Goal: Transaction & Acquisition: Purchase product/service

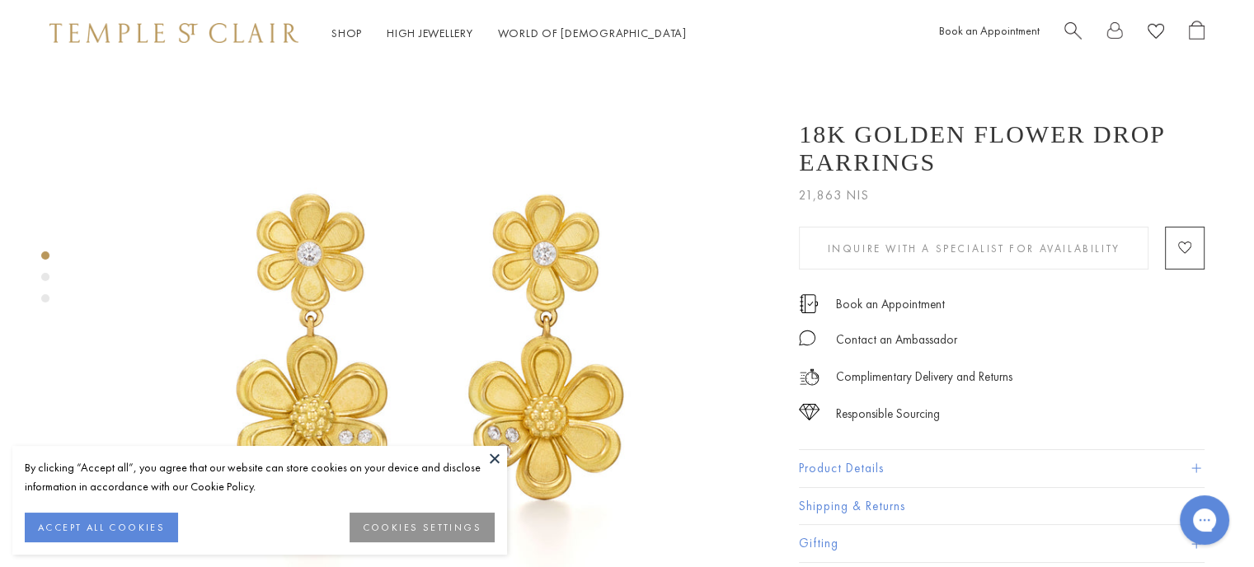
scroll to position [48, 0]
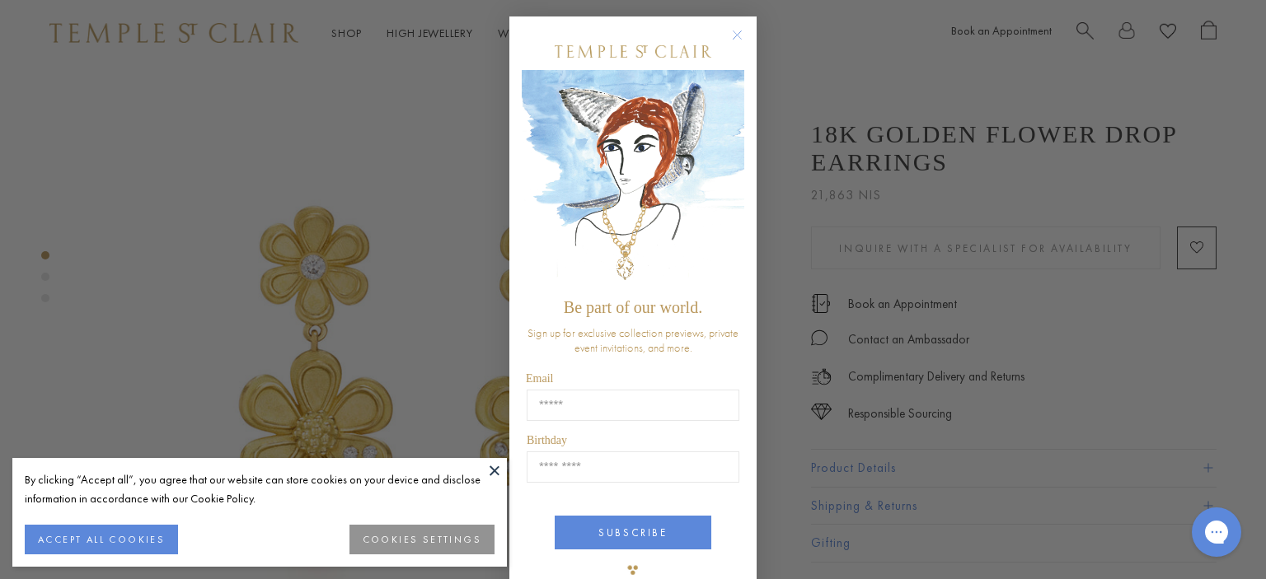
click at [732, 28] on circle "Close dialog" at bounding box center [738, 36] width 20 height 20
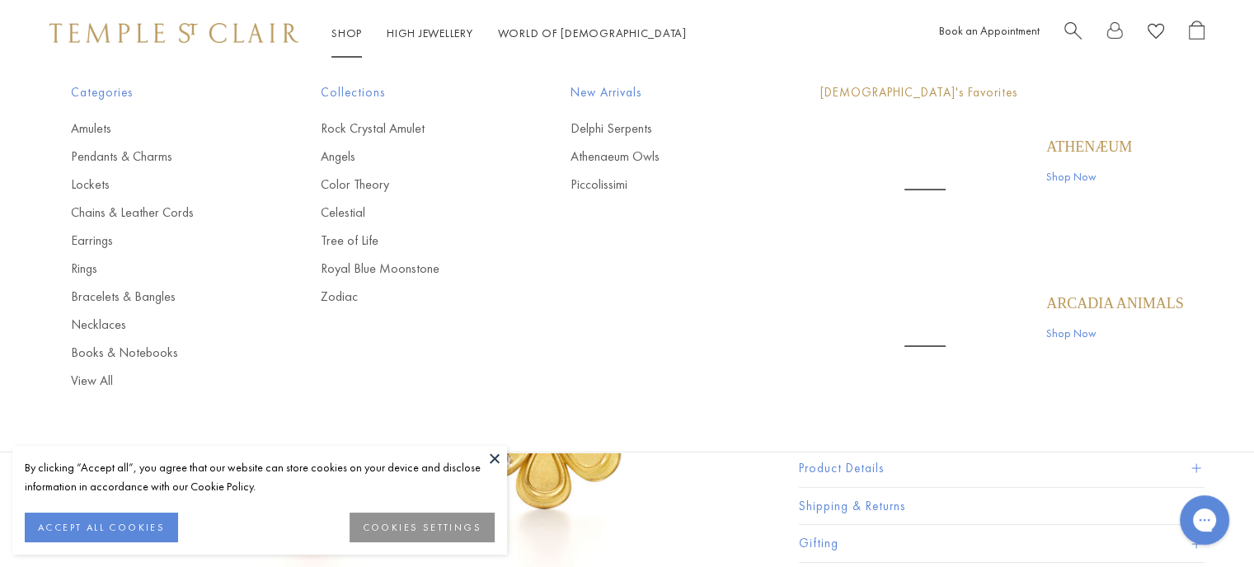
click at [345, 26] on link "Shop Shop" at bounding box center [346, 33] width 30 height 15
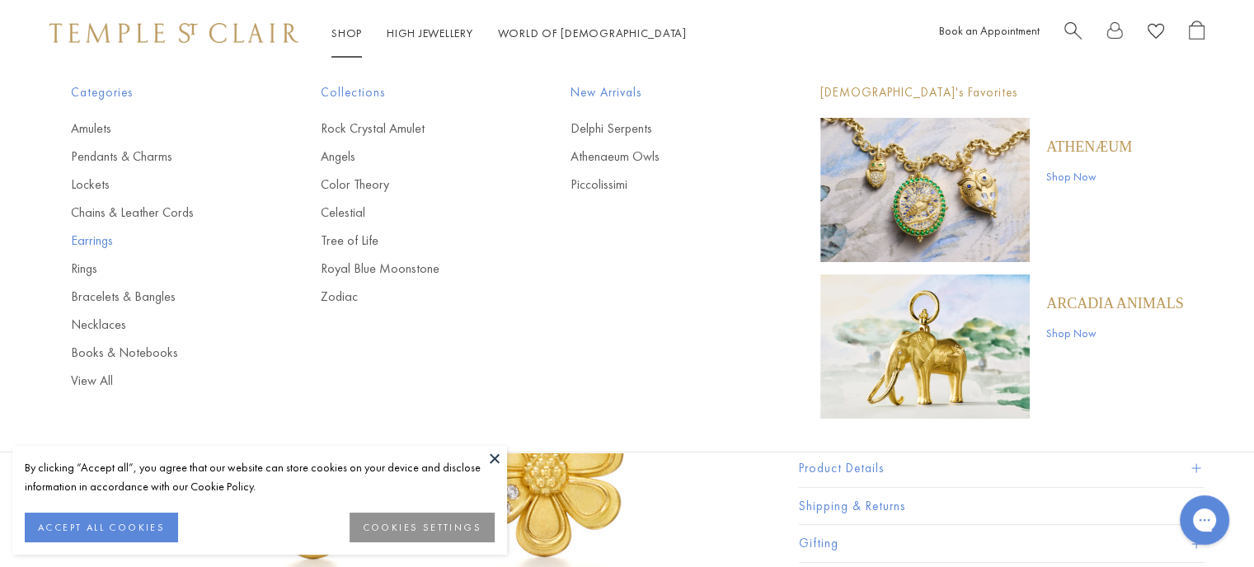
click at [87, 235] on link "Earrings" at bounding box center [163, 241] width 184 height 18
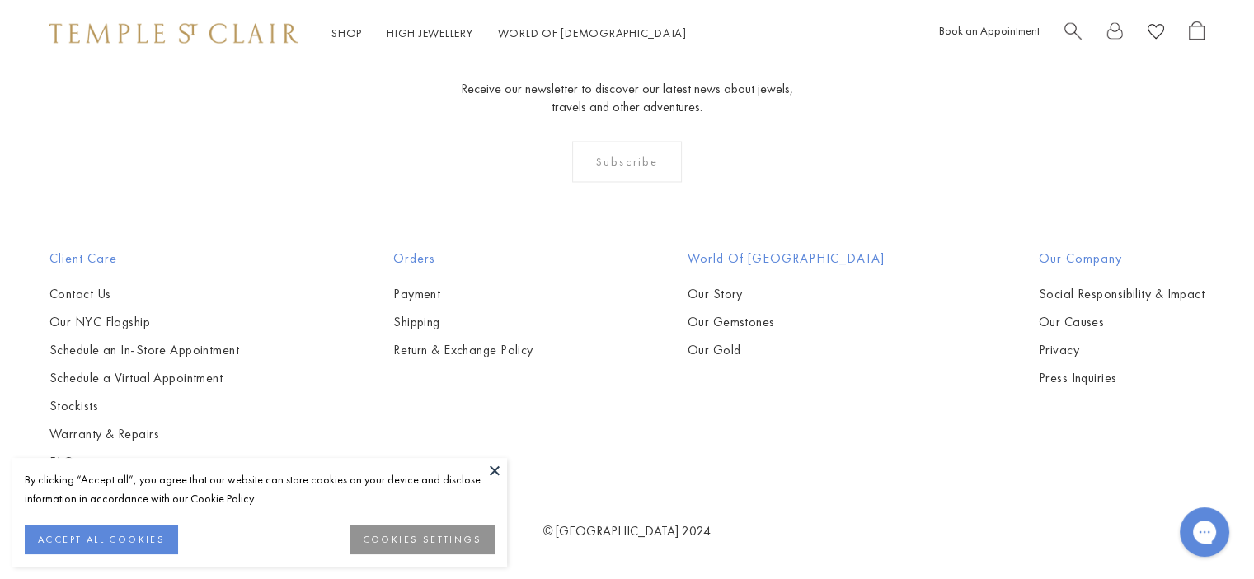
scroll to position [8439, 0]
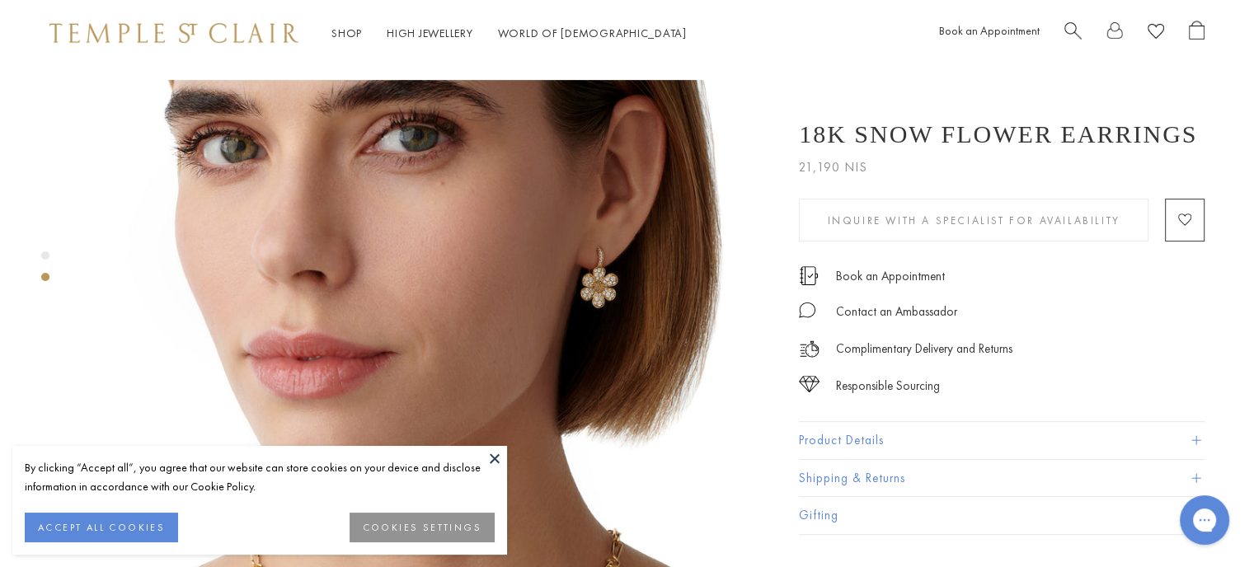
scroll to position [708, 0]
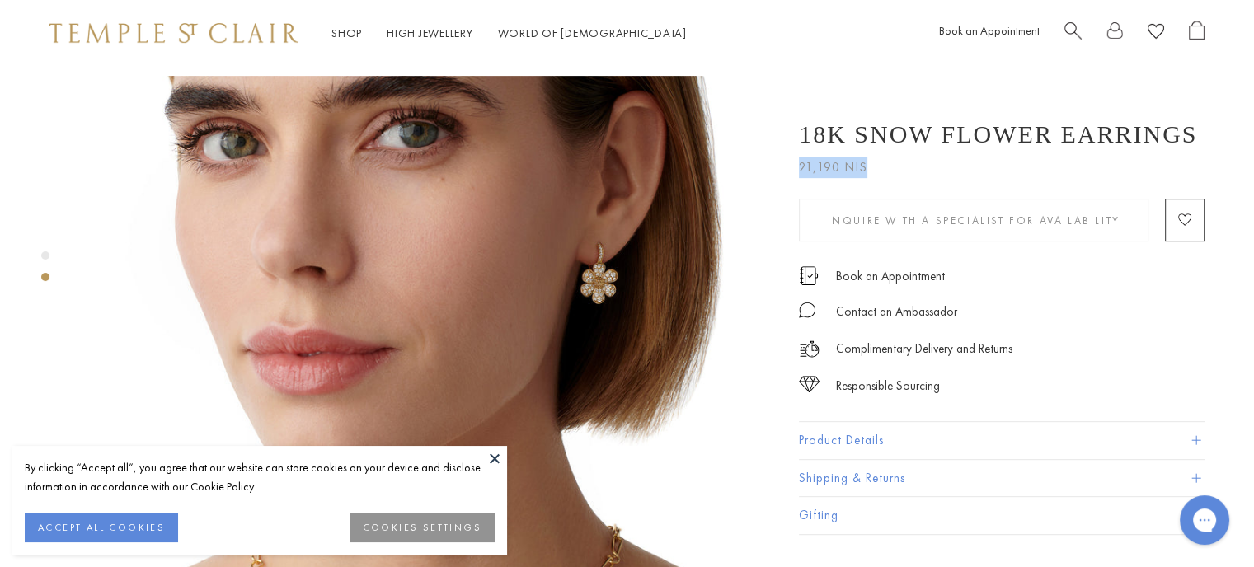
drag, startPoint x: 874, startPoint y: 162, endPoint x: 791, endPoint y: 167, distance: 82.6
click at [791, 167] on div "18K Snow Flower Earrings 21,190 NIS Inspired by botanical diagrams, the 18K Sno…" at bounding box center [990, 319] width 429 height 431
click at [1147, 24] on icon at bounding box center [1155, 31] width 16 height 16
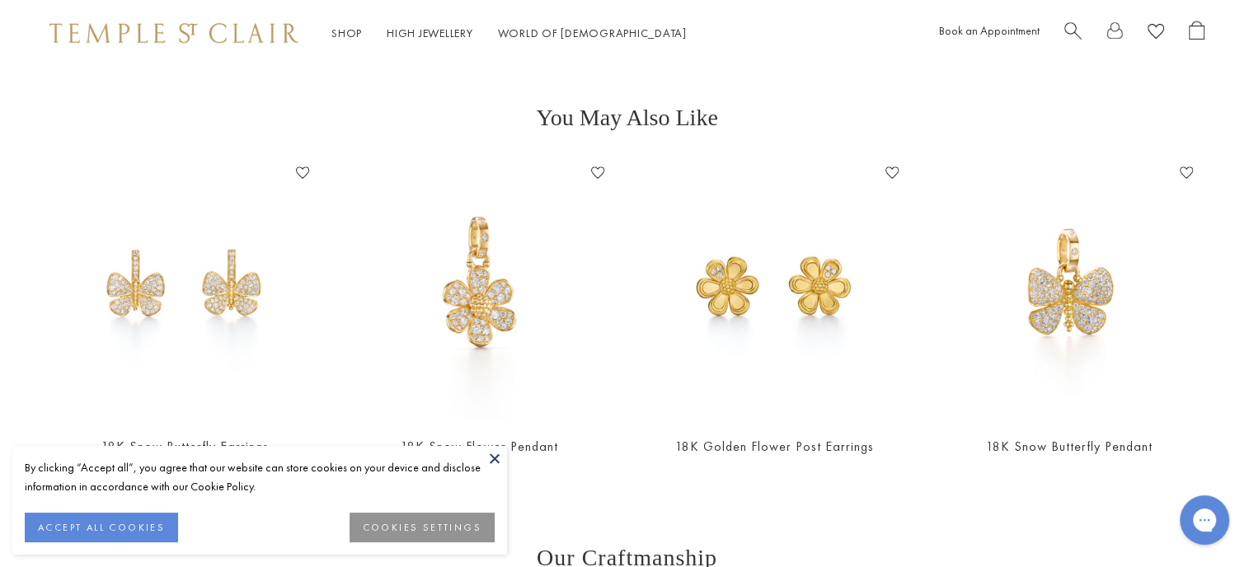
scroll to position [1419, 0]
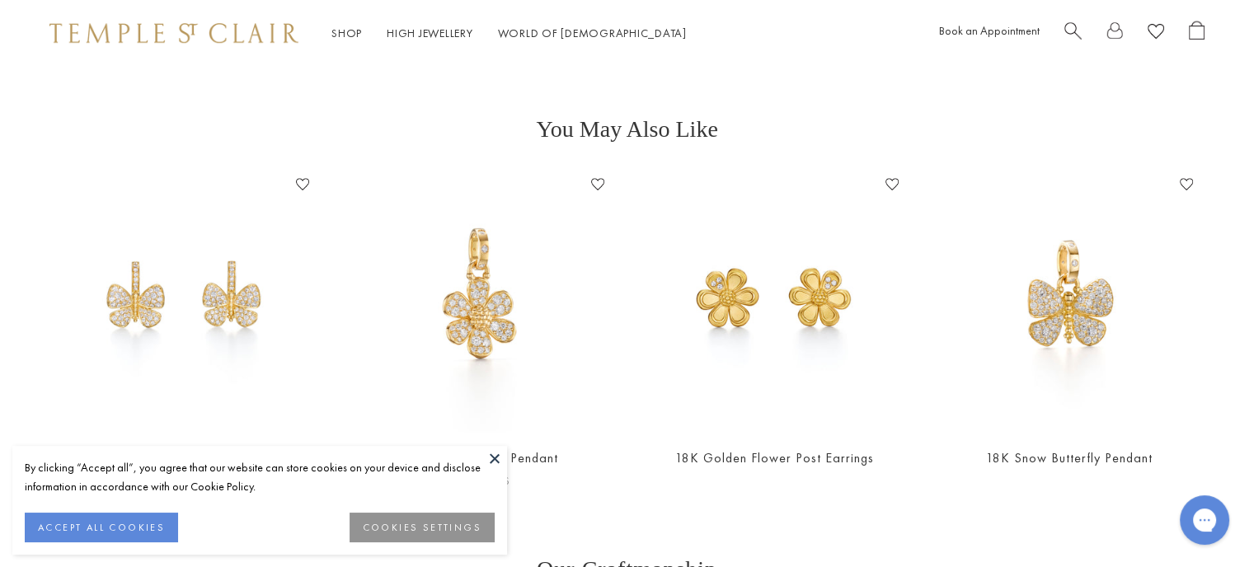
click at [593, 179] on image "button" at bounding box center [597, 185] width 13 height 12
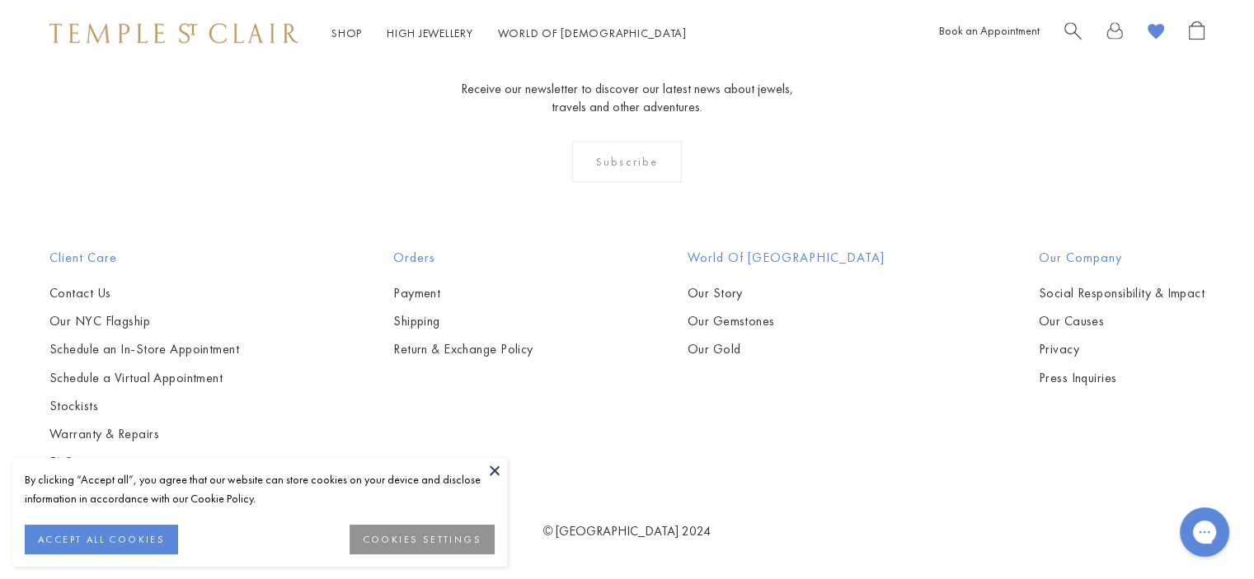
scroll to position [8191, 0]
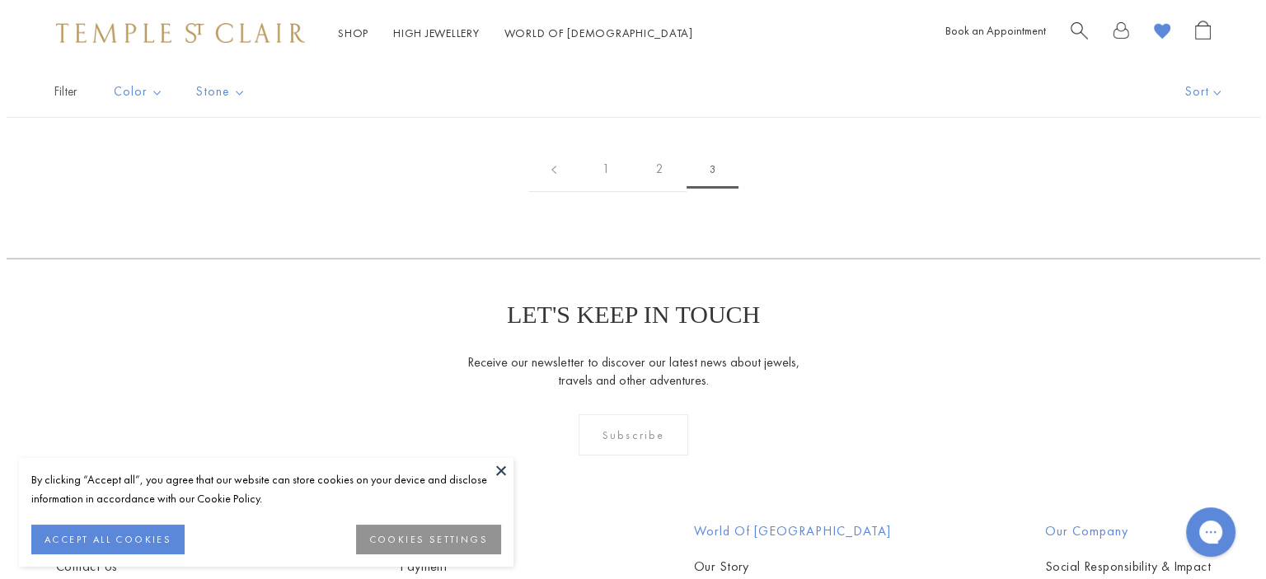
scroll to position [308, 0]
